Goal: Go to known website: Access a specific website the user already knows

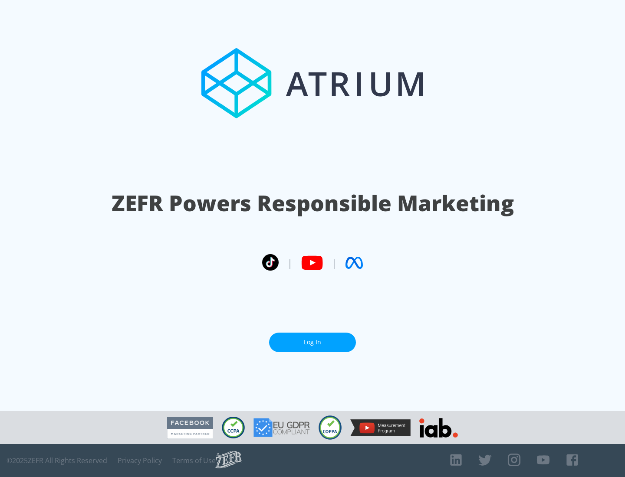
click at [313, 342] on link "Log In" at bounding box center [312, 343] width 87 height 20
